Goal: Information Seeking & Learning: Check status

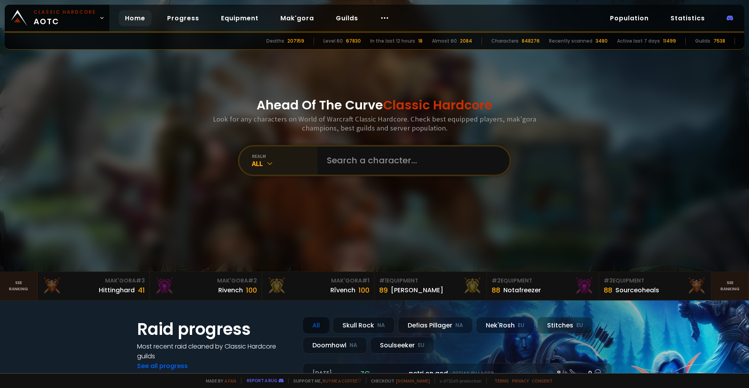
click at [242, 161] on div "realm All" at bounding box center [279, 161] width 78 height 28
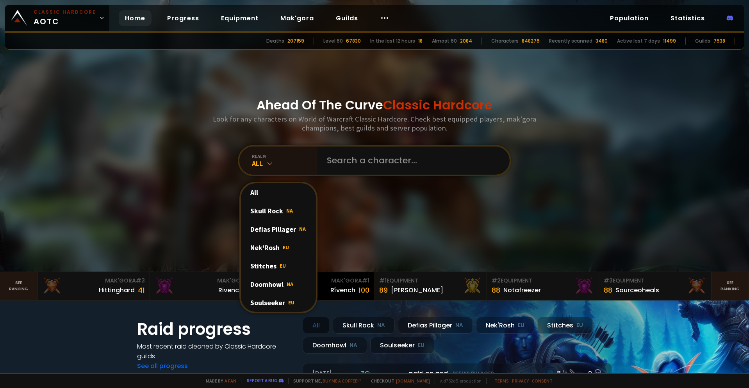
drag, startPoint x: 281, startPoint y: 303, endPoint x: 285, endPoint y: 300, distance: 5.0
click at [281, 303] on div "Soulseeker EU" at bounding box center [278, 302] width 75 height 18
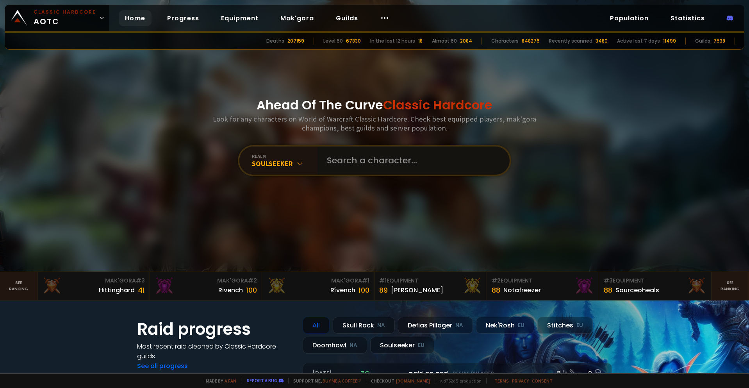
click at [367, 159] on input "text" at bounding box center [411, 161] width 178 height 28
type input "rathare"
click at [282, 159] on div "All" at bounding box center [285, 163] width 66 height 9
drag, startPoint x: 300, startPoint y: 152, endPoint x: 298, endPoint y: 159, distance: 7.2
click at [300, 152] on div "realm All" at bounding box center [279, 161] width 78 height 28
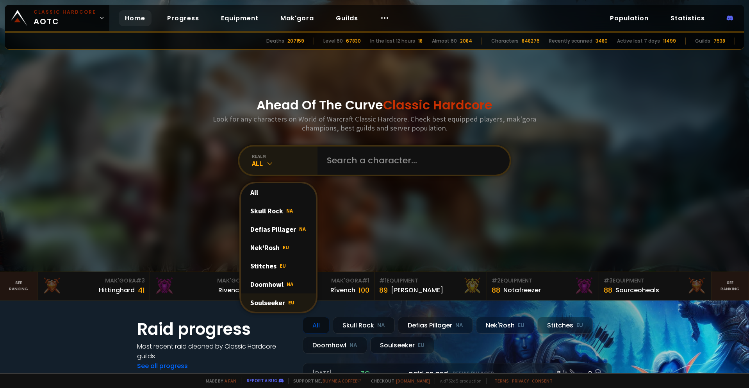
click at [272, 303] on div "Soulseeker EU" at bounding box center [278, 302] width 75 height 18
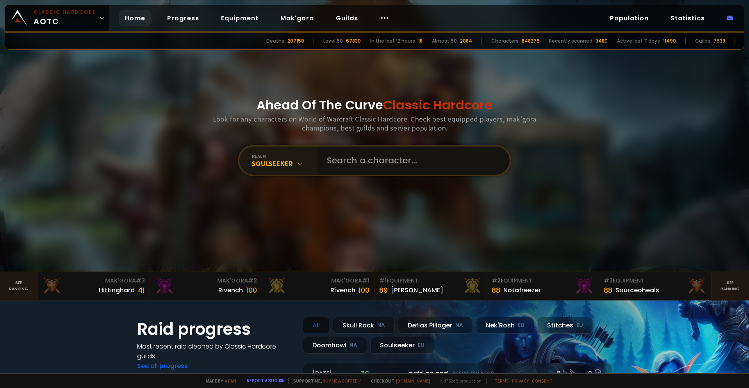
click at [371, 165] on input "text" at bounding box center [411, 161] width 178 height 28
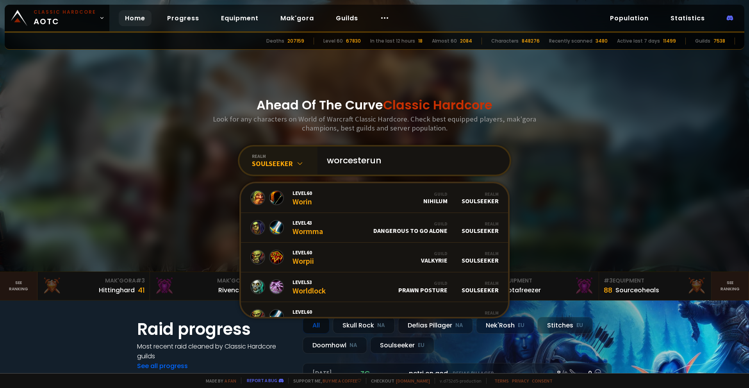
type input "worcesteruni"
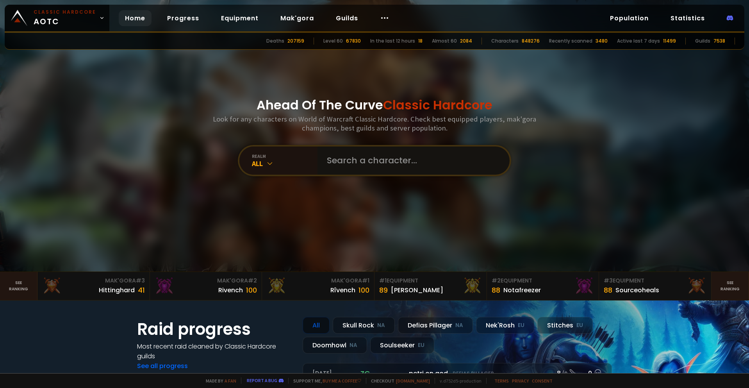
click at [348, 163] on input "text" at bounding box center [411, 161] width 178 height 28
type input "anuskaratei"
click at [295, 165] on div "All" at bounding box center [285, 163] width 66 height 9
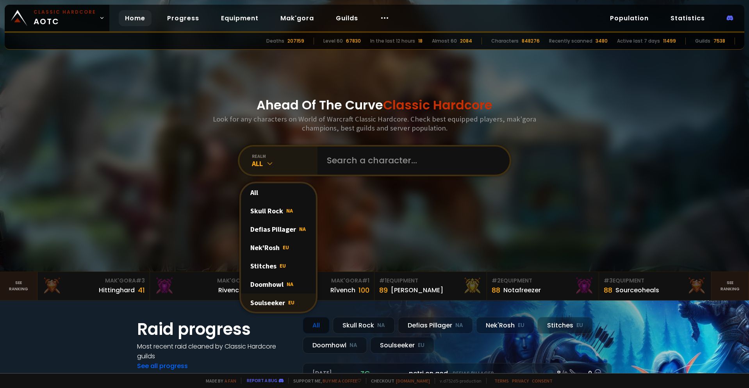
click at [267, 307] on div "Soulseeker EU" at bounding box center [278, 302] width 75 height 18
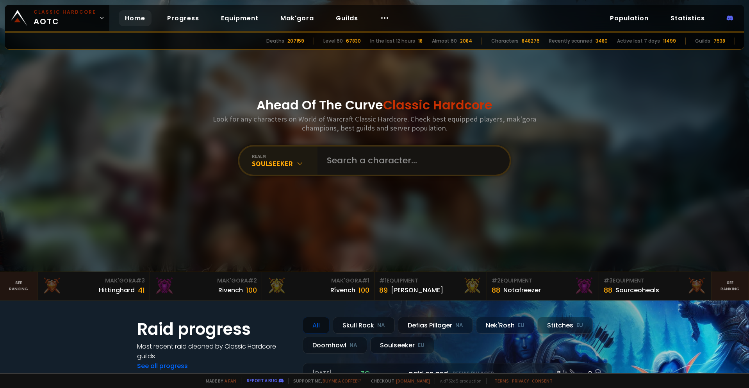
click at [383, 152] on input "text" at bounding box center [411, 161] width 178 height 28
type input "anuskaratei"
click at [398, 162] on input "text" at bounding box center [411, 161] width 178 height 28
type input "jiaa"
drag, startPoint x: 283, startPoint y: 163, endPoint x: 288, endPoint y: 173, distance: 11.4
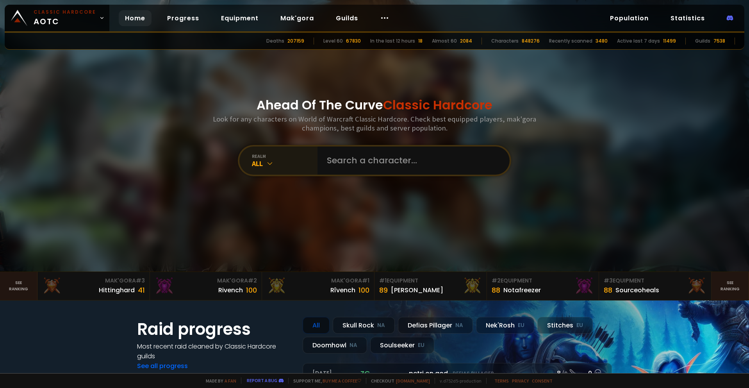
click at [284, 163] on div "All" at bounding box center [285, 163] width 66 height 9
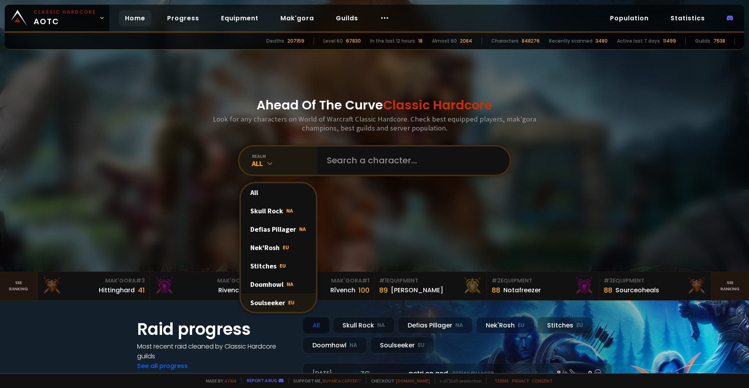
click at [280, 306] on div "Soulseeker EU" at bounding box center [278, 302] width 75 height 18
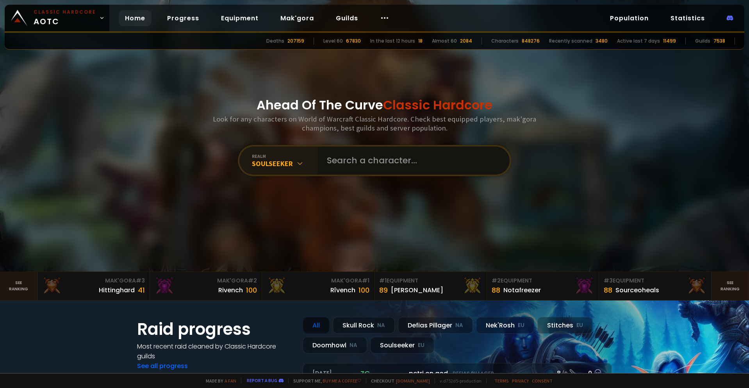
click at [397, 159] on input "text" at bounding box center [411, 161] width 178 height 28
type input "anuskaratel"
